Goal: Task Accomplishment & Management: Use online tool/utility

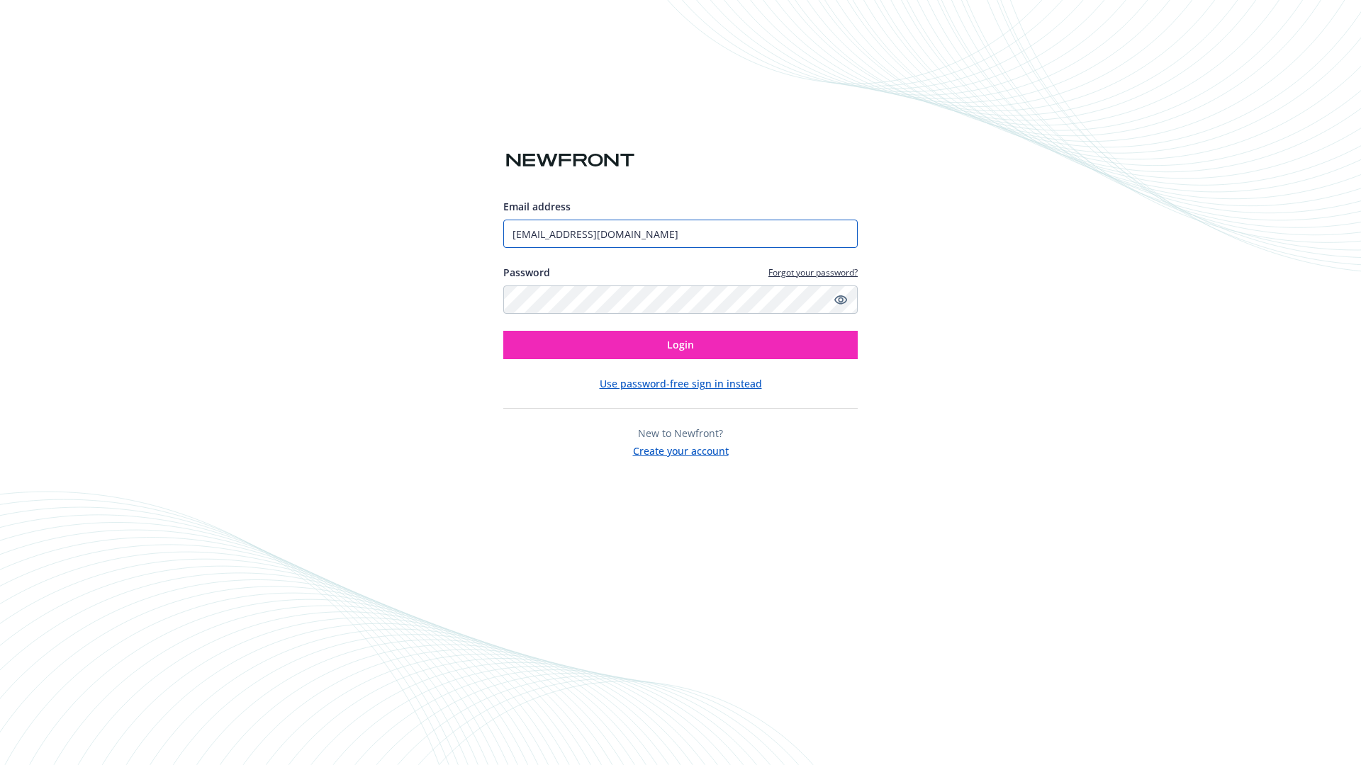
type input "[EMAIL_ADDRESS][DOMAIN_NAME]"
click at [680, 345] on span "Login" at bounding box center [680, 344] width 27 height 13
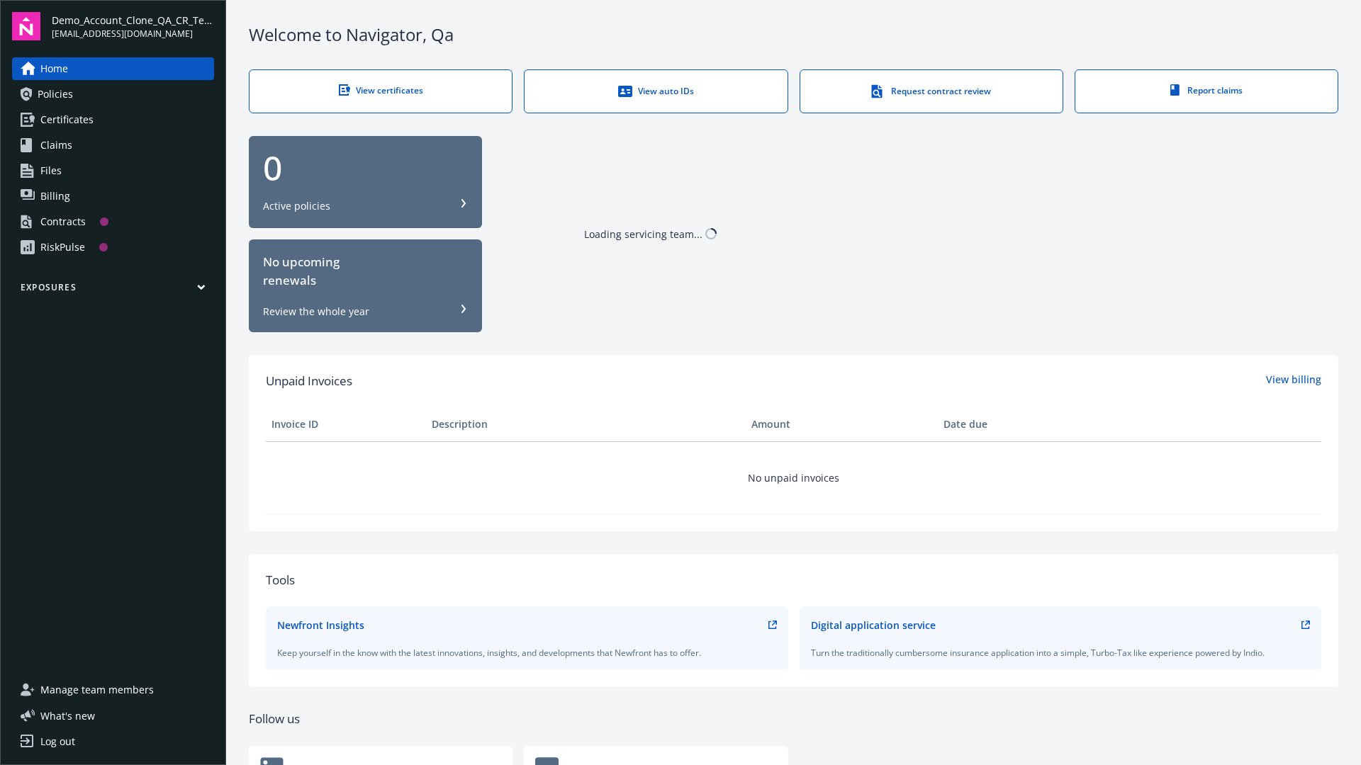
click at [133, 26] on span "Demo_Account_Clone_QA_CR_Tests_Prospect" at bounding box center [133, 20] width 162 height 15
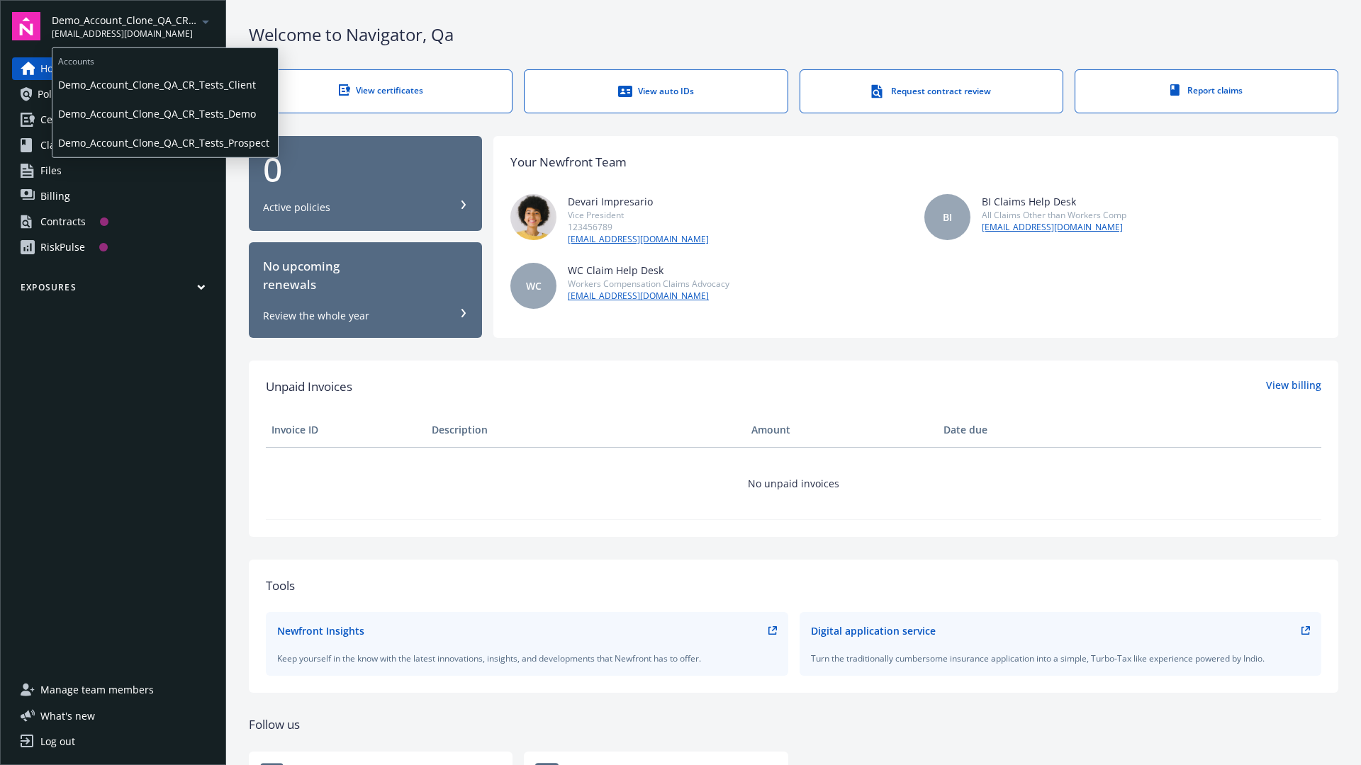
click at [164, 84] on span "Demo_Account_Clone_QA_CR_Tests_Client" at bounding box center [165, 84] width 214 height 29
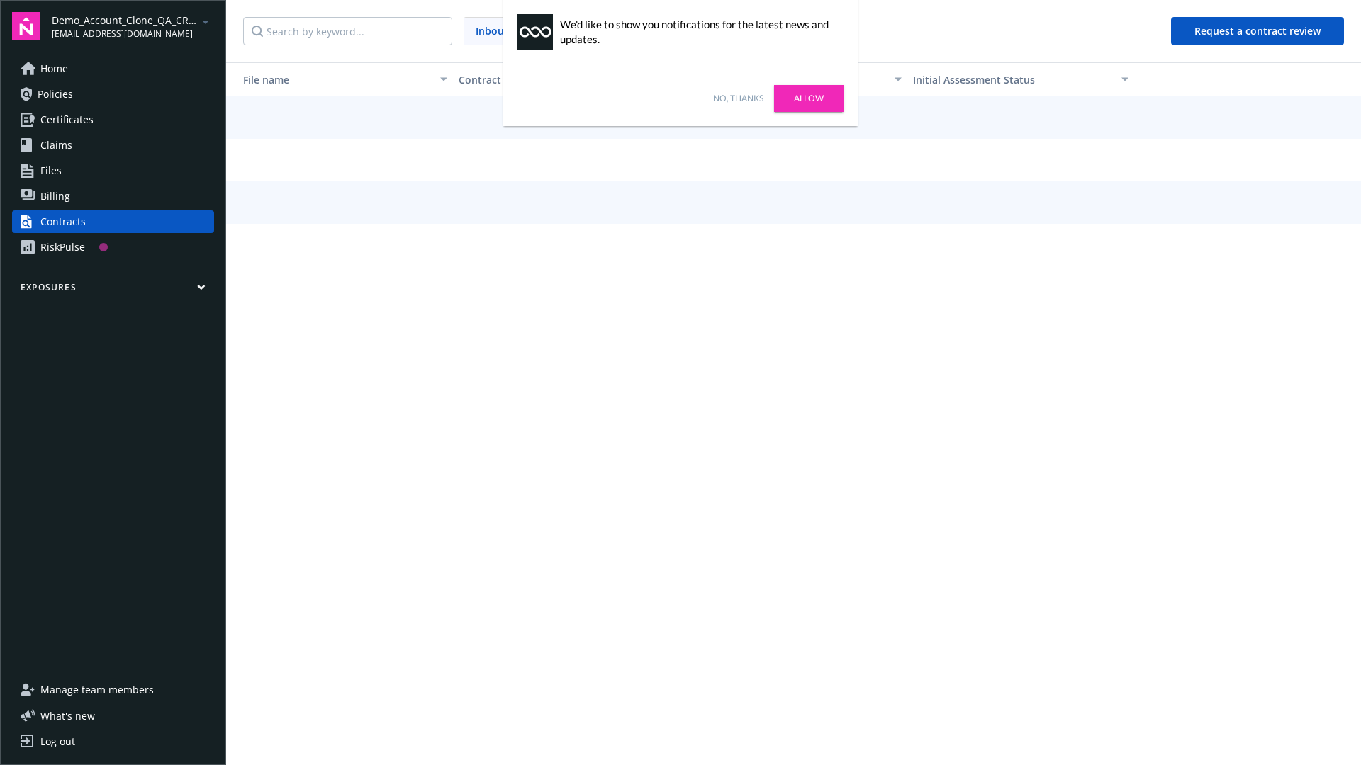
click at [738, 98] on link "No, thanks" at bounding box center [738, 98] width 50 height 13
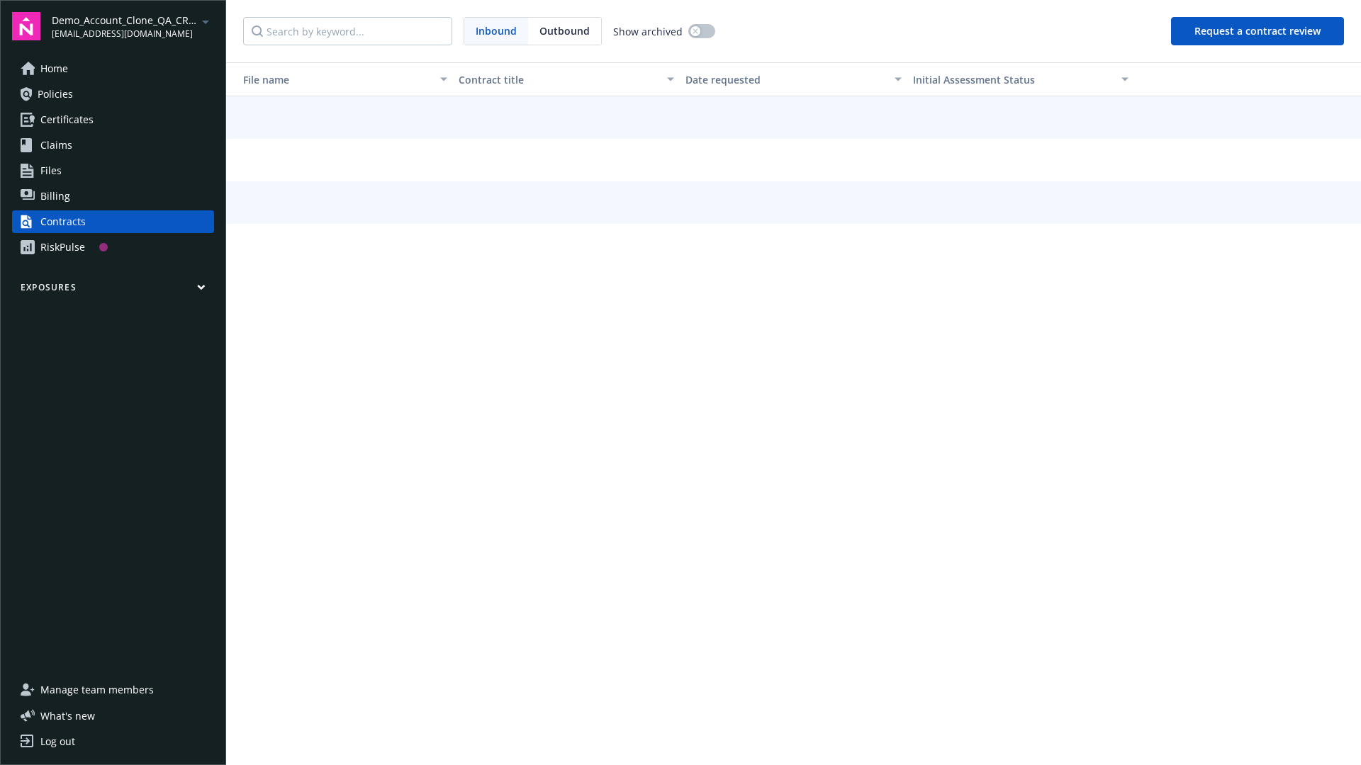
click at [1258, 31] on button "Request a contract review" at bounding box center [1257, 31] width 173 height 28
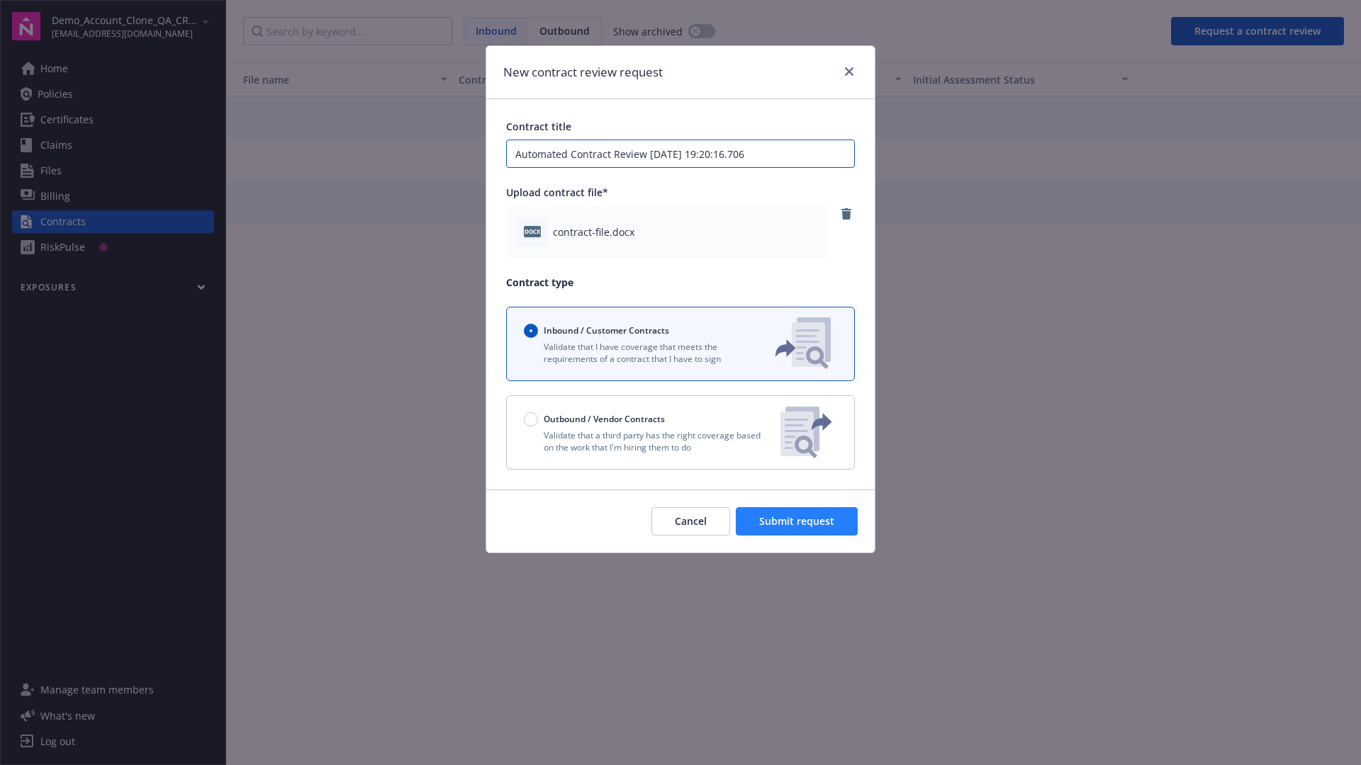
type input "Automated Contract Review [DATE] 19:20:16.706"
click at [797, 522] on span "Submit request" at bounding box center [796, 520] width 75 height 13
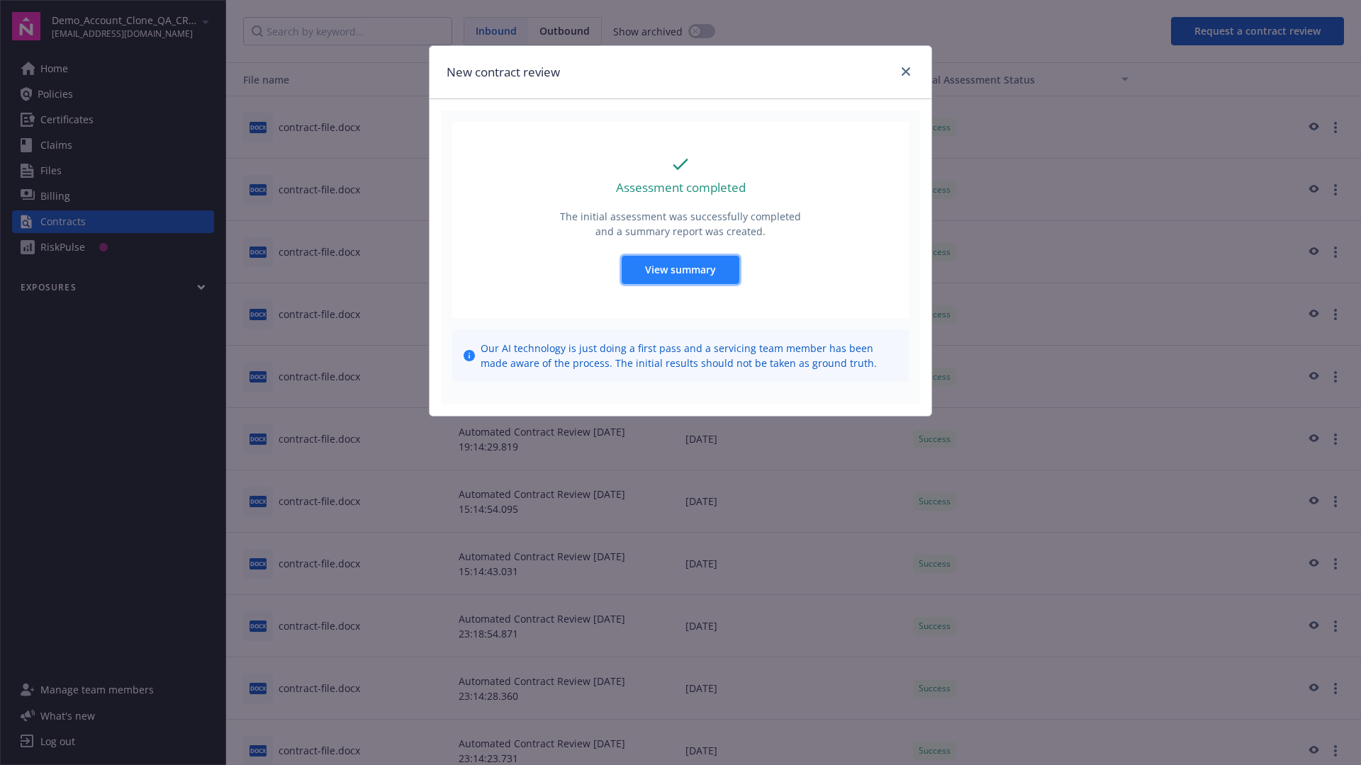
click at [680, 269] on span "View summary" at bounding box center [680, 269] width 71 height 13
